Goal: Task Accomplishment & Management: Manage account settings

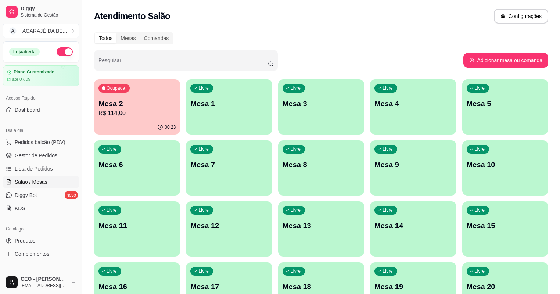
click at [146, 120] on div "00:23" at bounding box center [137, 127] width 86 height 14
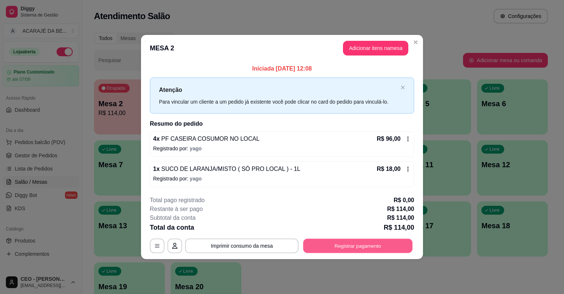
click at [356, 244] on button "Registrar pagamento" at bounding box center [358, 245] width 109 height 14
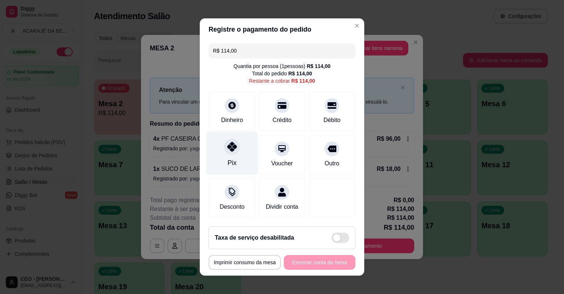
click at [216, 149] on div "Pix" at bounding box center [232, 153] width 52 height 43
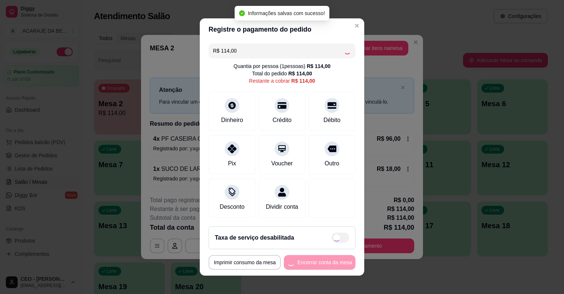
type input "R$ 0,00"
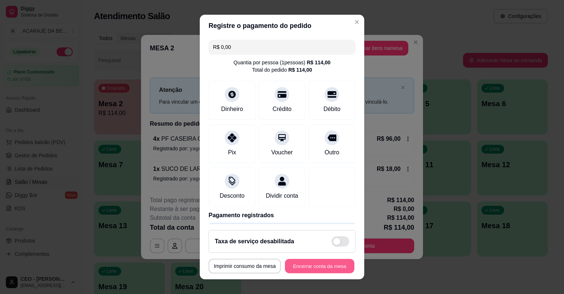
click at [334, 262] on button "Encerrar conta da mesa" at bounding box center [319, 266] width 69 height 14
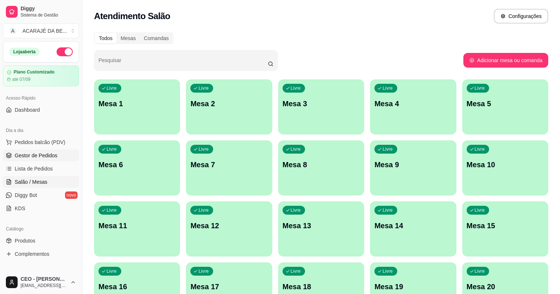
click at [54, 155] on span "Gestor de Pedidos" at bounding box center [36, 155] width 43 height 7
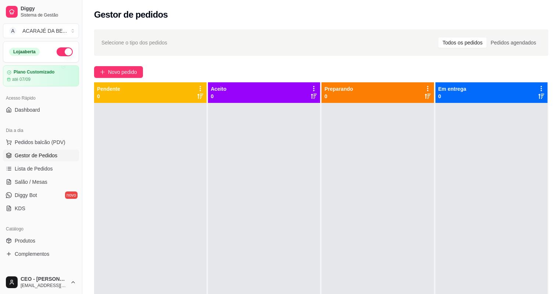
click at [3, 150] on link "Gestor de Pedidos" at bounding box center [41, 156] width 76 height 12
click at [171, 197] on div at bounding box center [150, 250] width 112 height 294
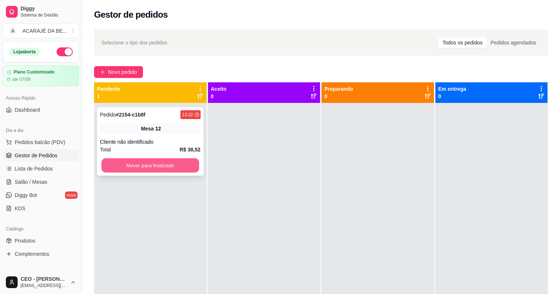
click at [151, 164] on button "Mover para finalizado" at bounding box center [149, 165] width 97 height 14
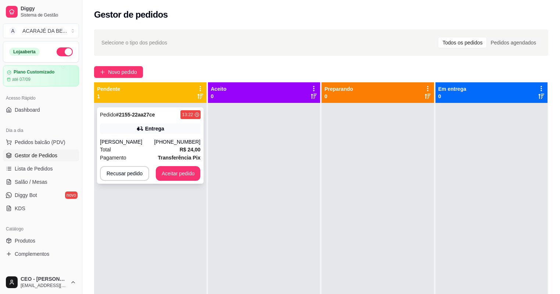
click at [170, 166] on div "Pedido # 2155-22aa27ce 13:22 Entrega [PERSON_NAME] [PHONE_NUMBER] Total R$ 24,0…" at bounding box center [150, 145] width 107 height 76
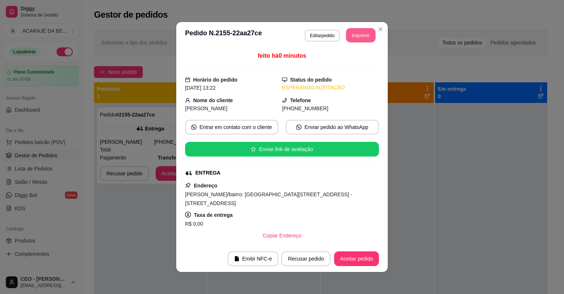
click at [364, 33] on button "Imprimir" at bounding box center [360, 35] width 29 height 14
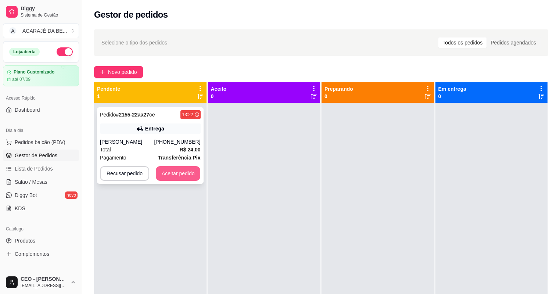
click at [187, 175] on button "Aceitar pedido" at bounding box center [178, 173] width 45 height 15
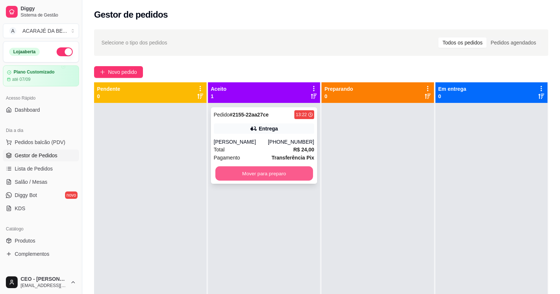
click at [310, 176] on div "Mover para preparo" at bounding box center [264, 173] width 101 height 15
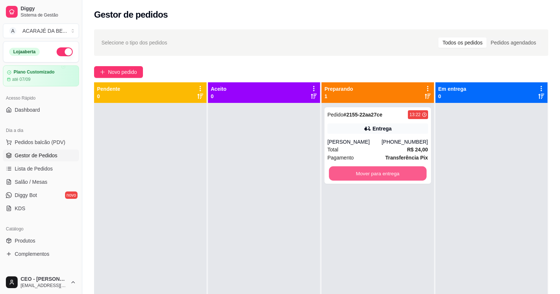
click at [404, 175] on button "Mover para entrega" at bounding box center [377, 173] width 97 height 14
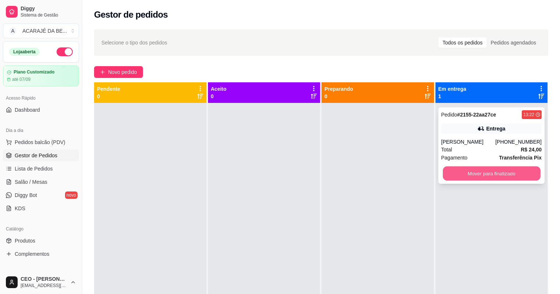
click at [478, 175] on button "Mover para finalizado" at bounding box center [491, 173] width 97 height 14
click at [478, 175] on div "Mover para finalizado" at bounding box center [491, 173] width 101 height 15
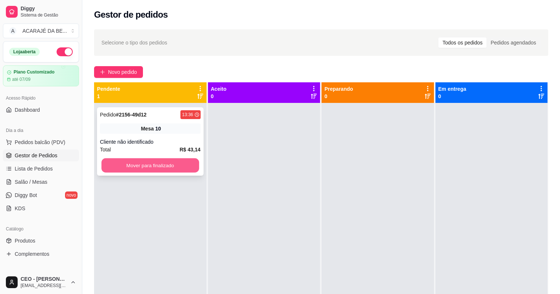
click at [162, 165] on button "Mover para finalizado" at bounding box center [149, 165] width 97 height 14
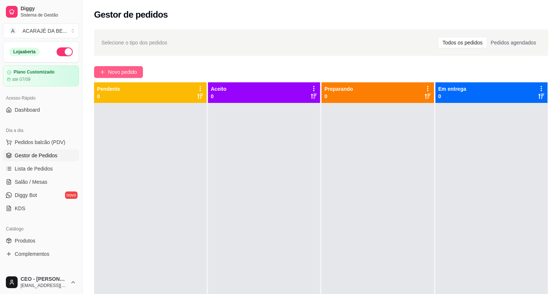
click at [121, 68] on button "Novo pedido" at bounding box center [118, 72] width 49 height 12
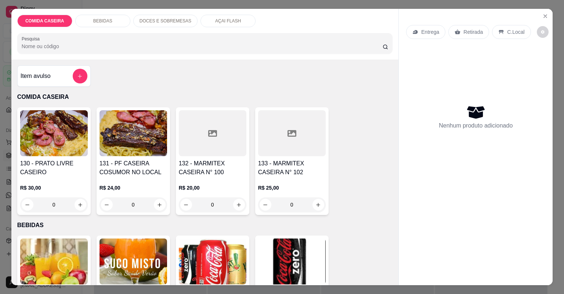
click at [219, 152] on div at bounding box center [213, 133] width 68 height 46
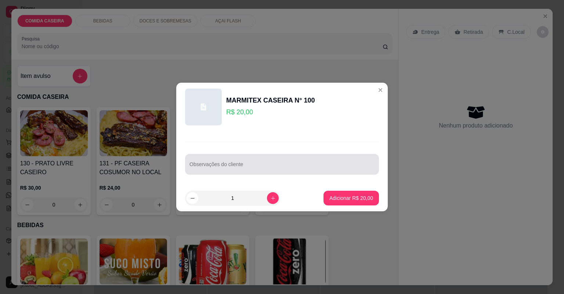
click at [266, 161] on div at bounding box center [282, 164] width 185 height 15
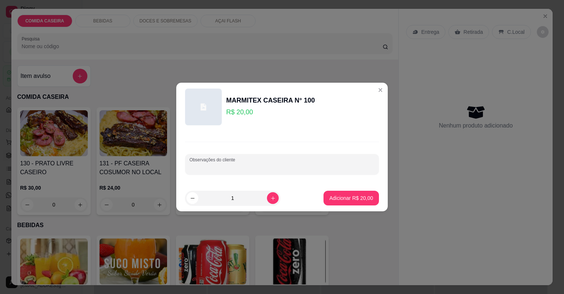
paste input "Feijão de caldo Arroz Farofa de banana Batata doce com maçã Fígado acebolado li…"
type input "Feijão de caldo Arroz Farofa de banana Batata doce com maçã Fígado acebolado li…"
click at [369, 197] on button "Adicionar R$ 20,00" at bounding box center [351, 198] width 54 height 14
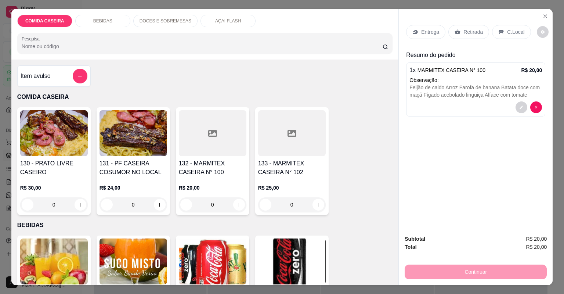
click at [432, 29] on p "Entrega" at bounding box center [430, 31] width 18 height 7
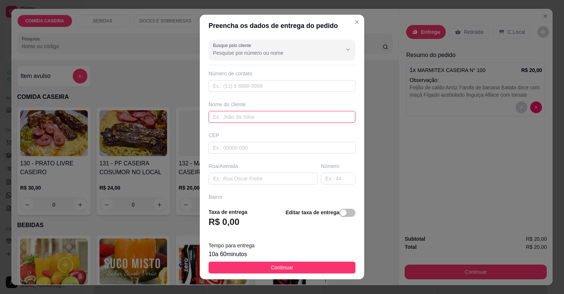
click at [274, 111] on input "text" at bounding box center [282, 117] width 147 height 12
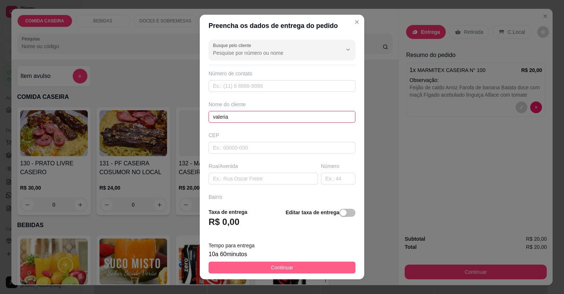
type input "valeria"
click at [307, 270] on button "Continuar" at bounding box center [282, 268] width 147 height 12
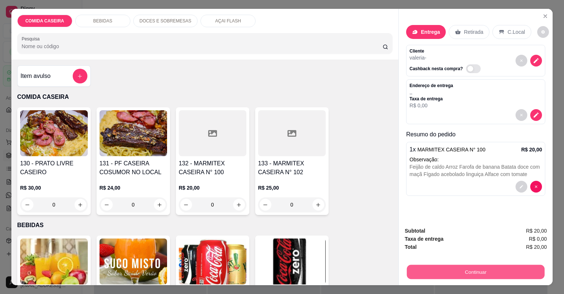
click at [450, 272] on button "Continuar" at bounding box center [476, 272] width 138 height 14
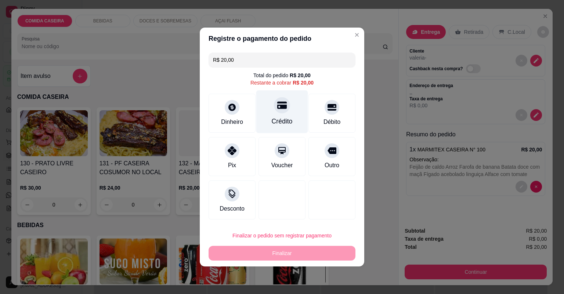
click at [263, 114] on div "Crédito" at bounding box center [282, 111] width 52 height 43
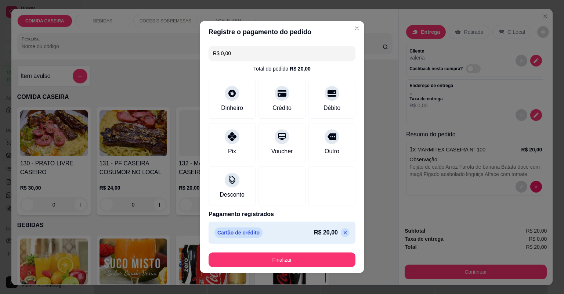
drag, startPoint x: 303, startPoint y: 270, endPoint x: 304, endPoint y: 266, distance: 3.7
click at [304, 267] on footer "Finalizar" at bounding box center [282, 260] width 165 height 26
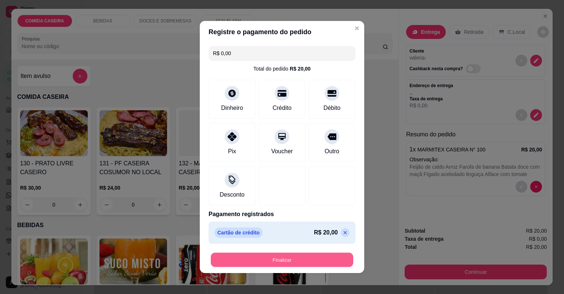
click at [304, 265] on button "Finalizar" at bounding box center [282, 260] width 143 height 14
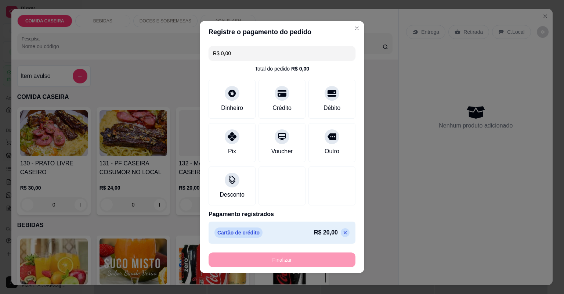
type input "-R$ 20,00"
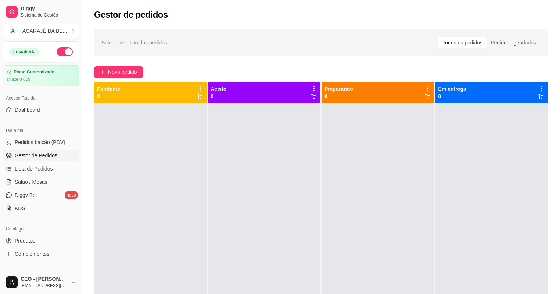
click at [44, 162] on ul "Pedidos balcão (PDV) Gestor de Pedidos Lista de Pedidos Salão / Mesas Diggy Bot…" at bounding box center [41, 175] width 76 height 78
click at [48, 165] on span "Lista de Pedidos" at bounding box center [34, 168] width 38 height 7
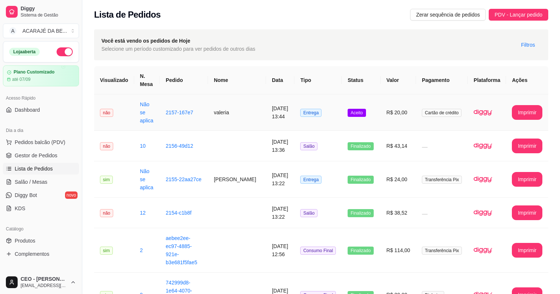
click at [224, 116] on td "valeria" at bounding box center [237, 112] width 58 height 36
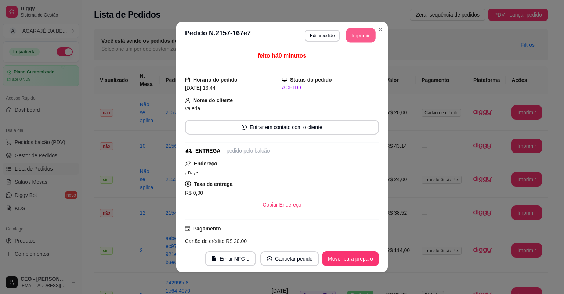
click at [363, 33] on button "Imprimir" at bounding box center [360, 35] width 29 height 14
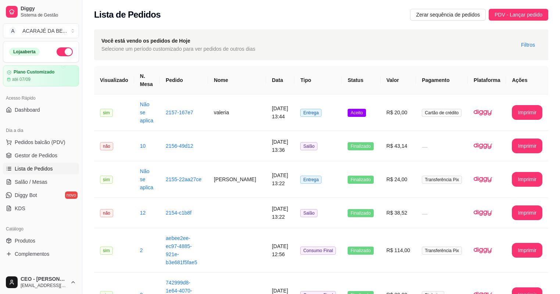
click at [238, 80] on th "Nome" at bounding box center [237, 80] width 58 height 28
click at [239, 80] on th "Nome" at bounding box center [237, 80] width 58 height 28
drag, startPoint x: 239, startPoint y: 80, endPoint x: 243, endPoint y: 83, distance: 4.2
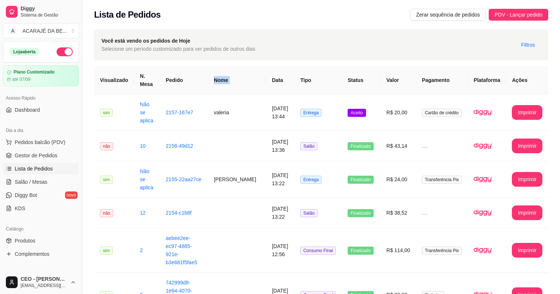
click at [243, 83] on th "Nome" at bounding box center [237, 80] width 58 height 28
drag, startPoint x: 243, startPoint y: 83, endPoint x: 239, endPoint y: 96, distance: 14.0
click at [239, 96] on td "valeria" at bounding box center [237, 112] width 58 height 36
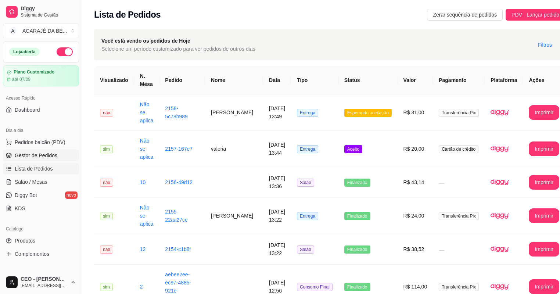
click at [65, 156] on link "Gestor de Pedidos" at bounding box center [41, 156] width 76 height 12
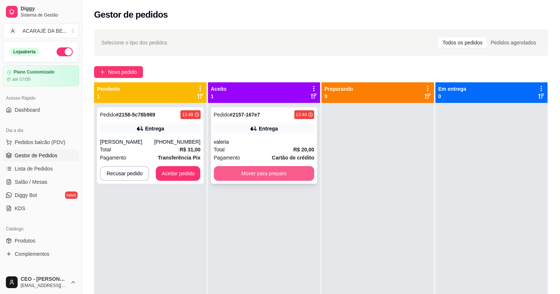
click at [281, 173] on button "Mover para preparo" at bounding box center [264, 173] width 101 height 15
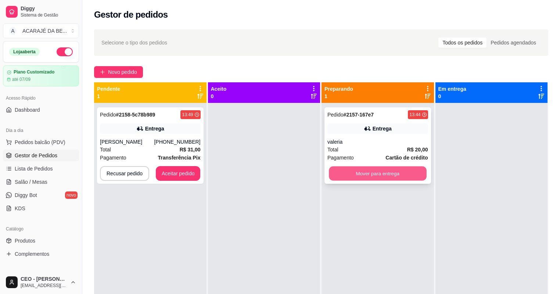
click at [340, 172] on button "Mover para entrega" at bounding box center [377, 173] width 97 height 14
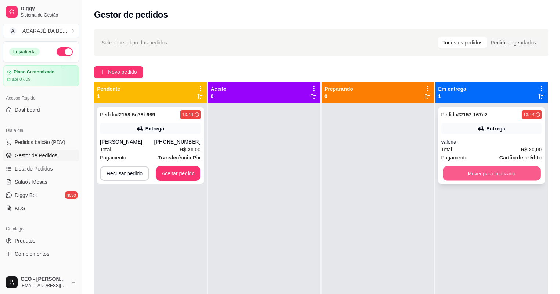
click at [479, 171] on button "Mover para finalizado" at bounding box center [491, 173] width 97 height 14
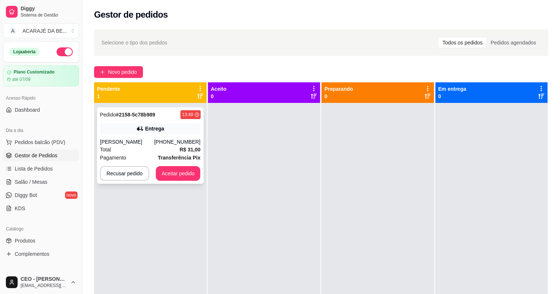
click at [127, 127] on div "Entrega" at bounding box center [150, 128] width 101 height 10
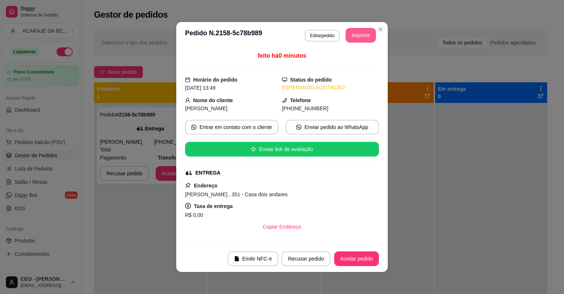
click at [362, 32] on button "Imprimir" at bounding box center [361, 35] width 30 height 15
click at [342, 253] on button "Aceitar pedido" at bounding box center [356, 258] width 45 height 15
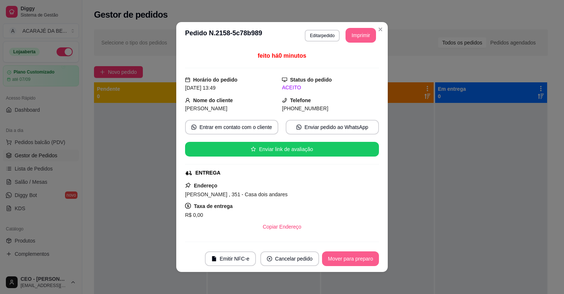
click at [353, 257] on button "Mover para preparo" at bounding box center [350, 258] width 57 height 15
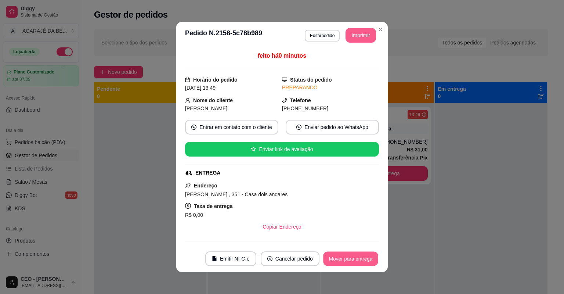
click at [364, 259] on button "Mover para entrega" at bounding box center [350, 259] width 55 height 14
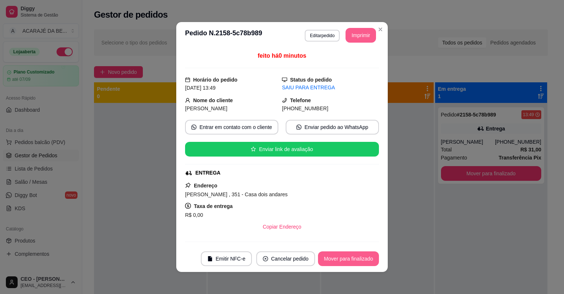
click at [328, 257] on button "Mover para finalizado" at bounding box center [348, 258] width 61 height 15
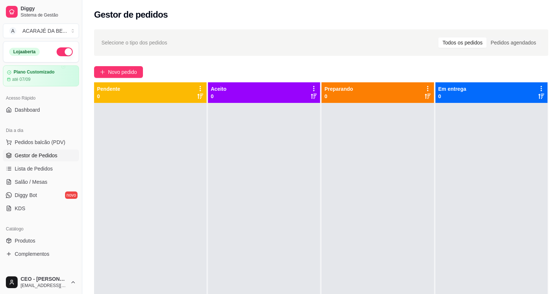
click at [223, 155] on div at bounding box center [264, 250] width 112 height 294
click at [122, 70] on span "Novo pedido" at bounding box center [122, 72] width 29 height 8
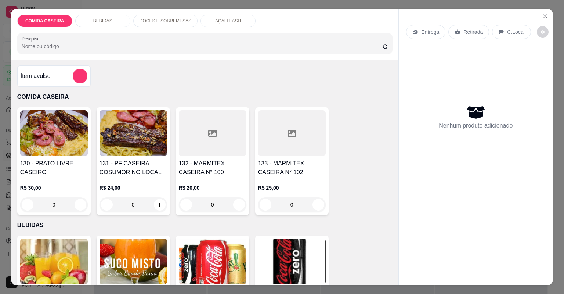
click at [216, 147] on div at bounding box center [213, 133] width 68 height 46
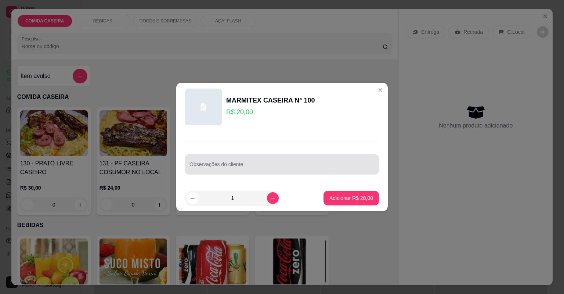
click at [257, 158] on div at bounding box center [282, 164] width 185 height 15
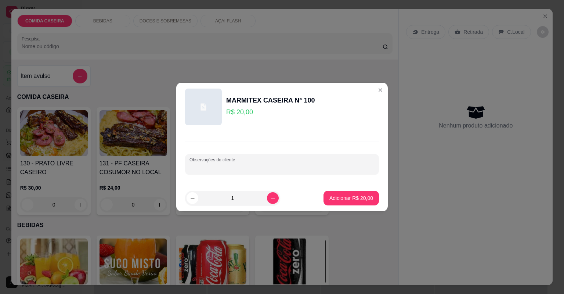
paste input "Farofa de banana Beterraba Alface tomate Purê Carne assada/ bem assada por favor"
type input "Farofa de banana Beterraba Alface tomate Purê Carne assada/ bem assada por favor"
click at [365, 198] on p "Adicionar R$ 20,00" at bounding box center [351, 197] width 43 height 7
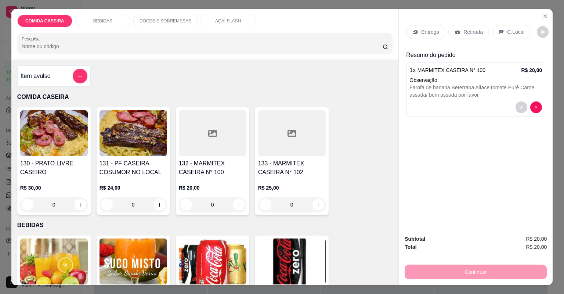
click at [430, 29] on p "Entrega" at bounding box center [430, 31] width 18 height 7
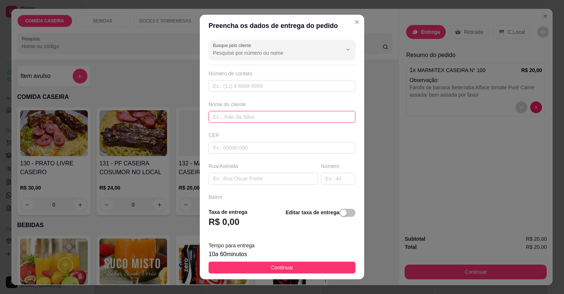
click at [260, 114] on input "text" at bounding box center [282, 117] width 147 height 12
type input "dayana"
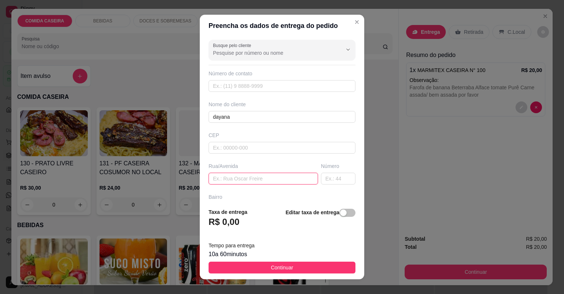
click at [265, 176] on input "text" at bounding box center [263, 179] width 109 height 12
click at [240, 173] on input "text" at bounding box center [263, 179] width 109 height 12
click at [280, 178] on input "text" at bounding box center [263, 179] width 109 height 12
paste input "🗣 Rua 👉 ROTARY Bairro 👉CENTRO 🏠[GEOGRAPHIC_DATA] 👉ROSA e BRANCA Portão 👉 BRANCO…"
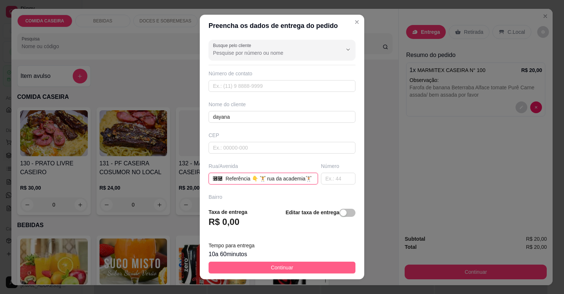
type input "🗣 Rua 👉 ROTARY Bairro 👉CENTRO 🏠[GEOGRAPHIC_DATA] 👉ROSA e BRANCA Portão 👉 BRANCO…"
drag, startPoint x: 281, startPoint y: 267, endPoint x: 338, endPoint y: 265, distance: 56.2
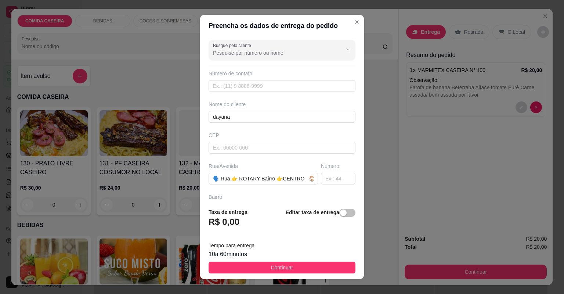
click at [282, 267] on span "Continuar" at bounding box center [282, 267] width 22 height 8
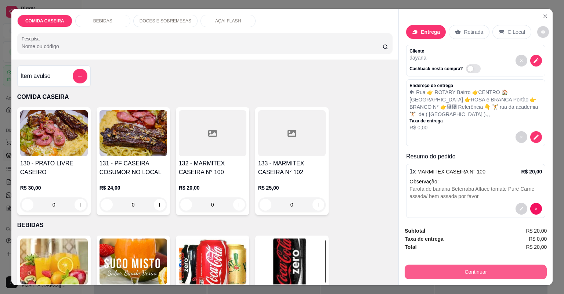
click at [459, 273] on button "Continuar" at bounding box center [476, 272] width 142 height 15
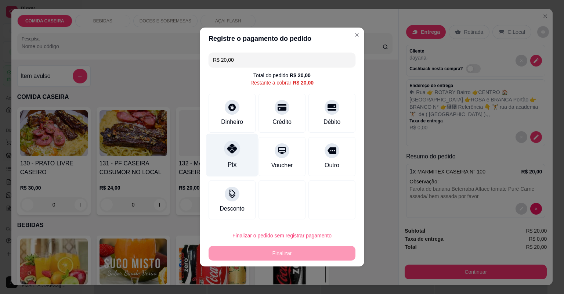
click at [239, 156] on div "Pix" at bounding box center [232, 155] width 52 height 43
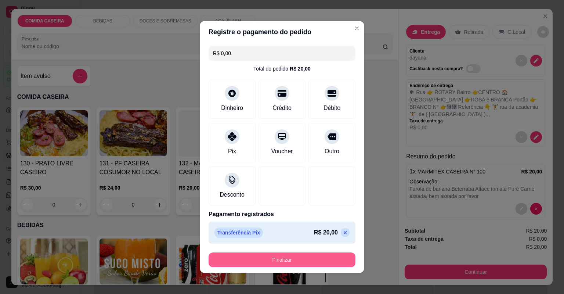
drag, startPoint x: 315, startPoint y: 266, endPoint x: 315, endPoint y: 261, distance: 5.5
click at [315, 264] on footer "Finalizar" at bounding box center [282, 260] width 165 height 26
click at [315, 260] on button "Finalizar" at bounding box center [282, 260] width 143 height 14
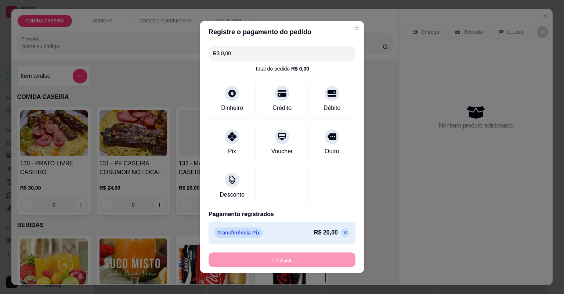
type input "-R$ 20,00"
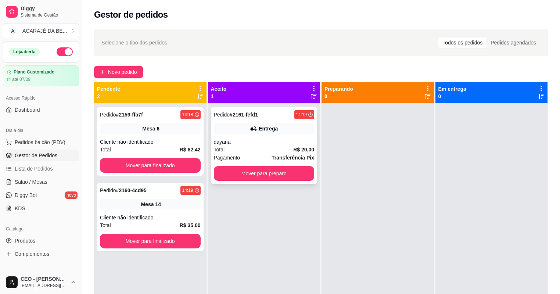
click at [277, 158] on strong "Transferência Pix" at bounding box center [293, 158] width 43 height 6
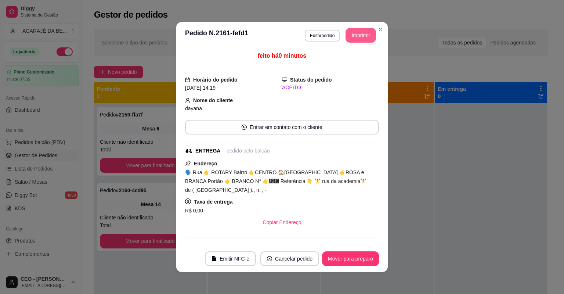
click at [361, 31] on button "Imprimir" at bounding box center [361, 35] width 30 height 15
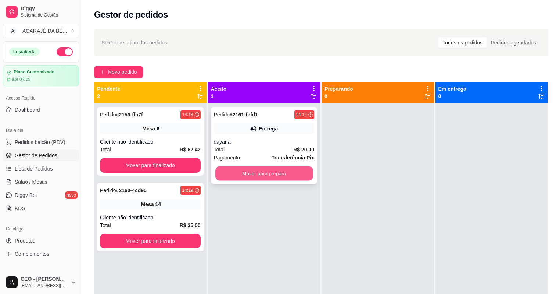
click at [273, 169] on button "Mover para preparo" at bounding box center [263, 173] width 97 height 14
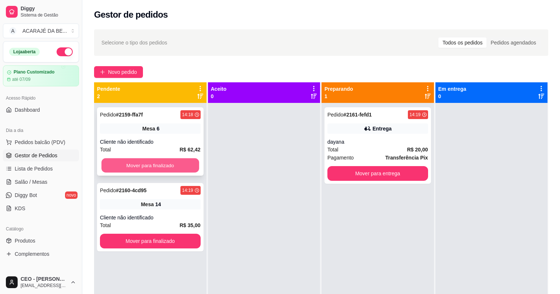
click at [175, 164] on button "Mover para finalizado" at bounding box center [149, 165] width 97 height 14
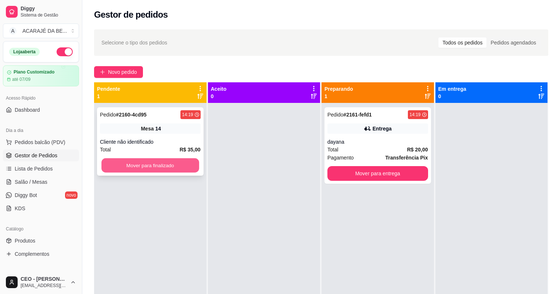
click at [160, 164] on button "Mover para finalizado" at bounding box center [149, 165] width 97 height 14
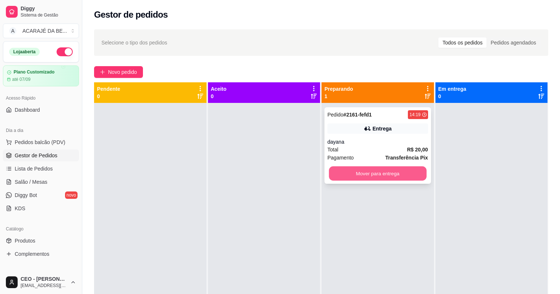
click at [345, 173] on button "Mover para entrega" at bounding box center [377, 173] width 97 height 14
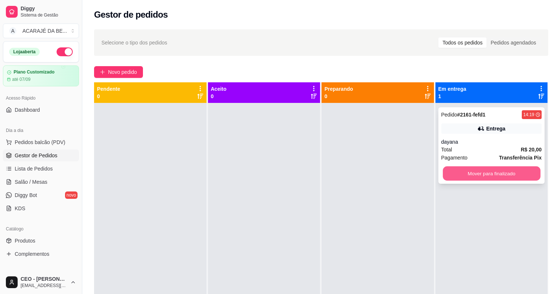
click at [478, 175] on button "Mover para finalizado" at bounding box center [491, 173] width 97 height 14
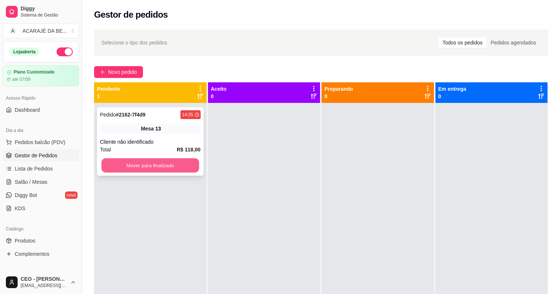
click at [147, 168] on button "Mover para finalizado" at bounding box center [149, 165] width 97 height 14
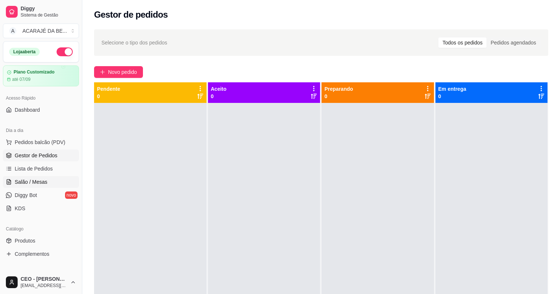
click at [49, 176] on link "Salão / Mesas" at bounding box center [41, 182] width 76 height 12
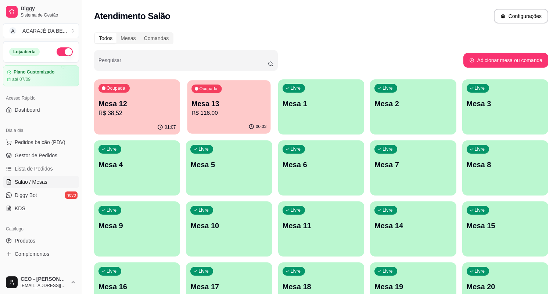
click at [203, 105] on p "Mesa 13" at bounding box center [229, 104] width 75 height 10
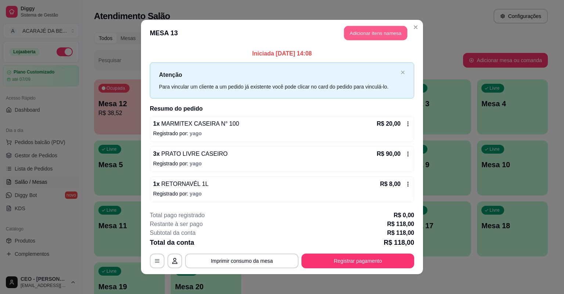
click at [351, 35] on button "Adicionar itens na mesa" at bounding box center [375, 33] width 63 height 14
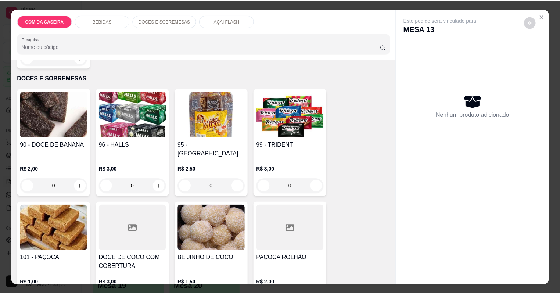
scroll to position [735, 0]
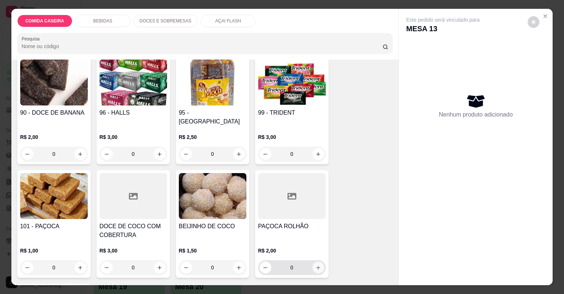
click at [317, 265] on icon "increase-product-quantity" at bounding box center [319, 268] width 6 height 6
type input "1"
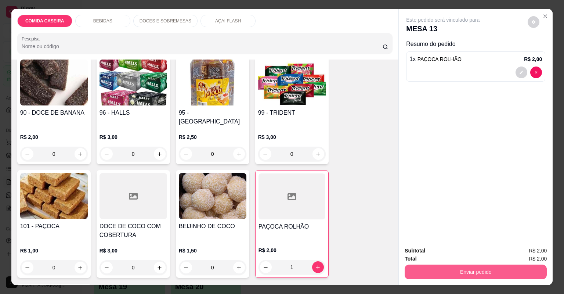
click at [427, 265] on button "Enviar pedido" at bounding box center [476, 272] width 142 height 15
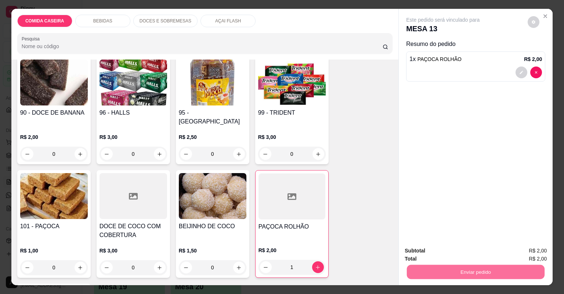
click at [475, 250] on button "Não registrar e enviar pedido" at bounding box center [452, 254] width 76 height 14
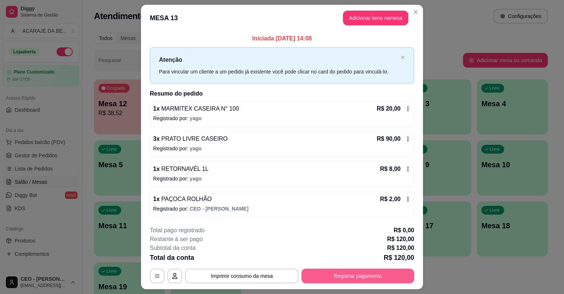
click at [348, 272] on button "Registrar pagamento" at bounding box center [358, 276] width 113 height 15
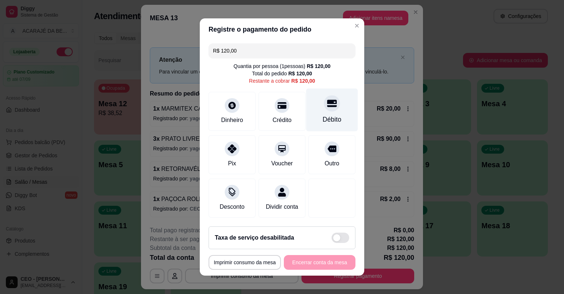
click at [328, 112] on div "Débito" at bounding box center [332, 110] width 52 height 43
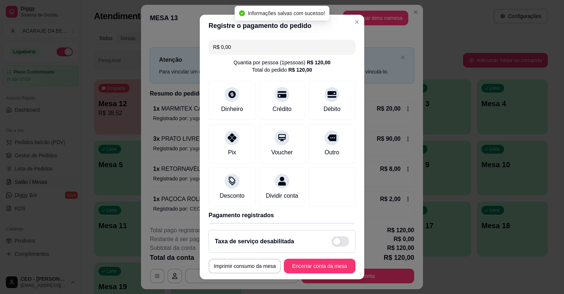
type input "R$ 0,00"
click at [323, 262] on button "Encerrar conta da mesa" at bounding box center [320, 266] width 72 height 15
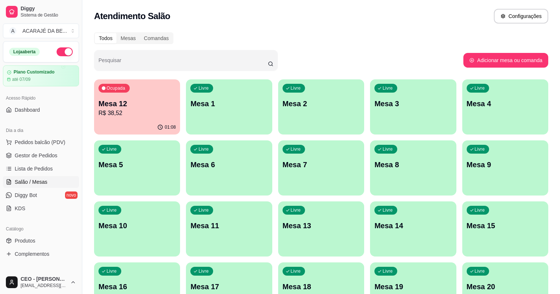
click at [381, 61] on div "Pesquisar" at bounding box center [278, 60] width 369 height 21
click at [21, 158] on span "Gestor de Pedidos" at bounding box center [36, 155] width 43 height 7
